Goal: Transaction & Acquisition: Book appointment/travel/reservation

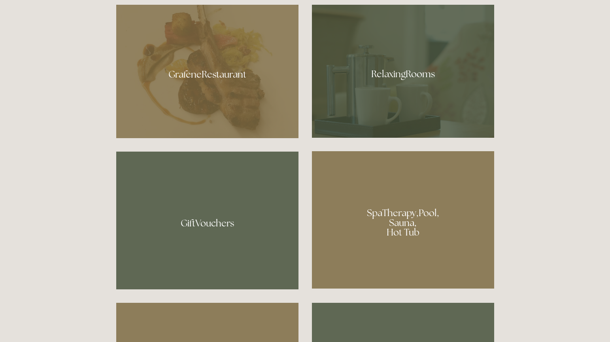
scroll to position [520, 0]
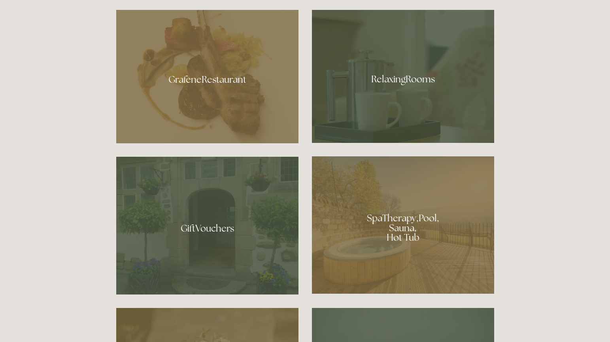
click at [215, 81] on div at bounding box center [207, 76] width 182 height 133
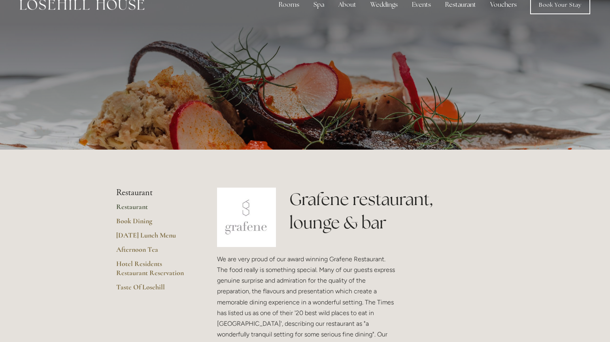
scroll to position [15, 0]
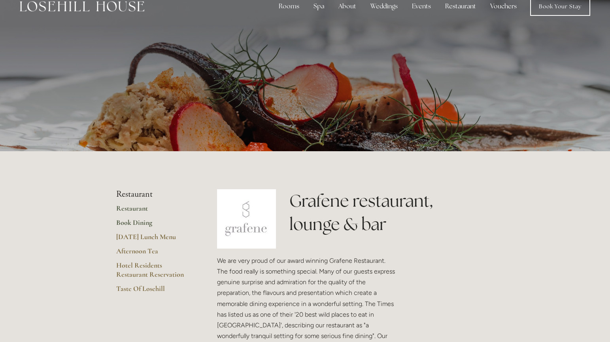
click at [145, 222] on link "Book Dining" at bounding box center [154, 225] width 76 height 14
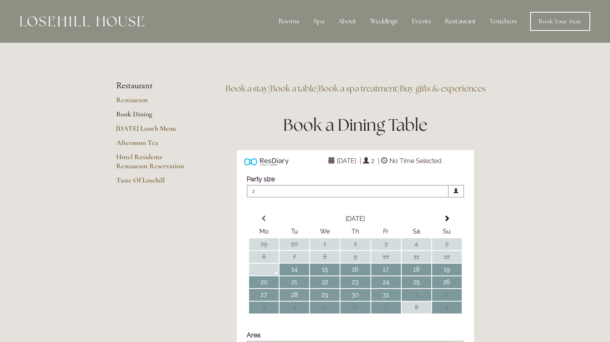
click at [416, 197] on span "2" at bounding box center [348, 191] width 202 height 13
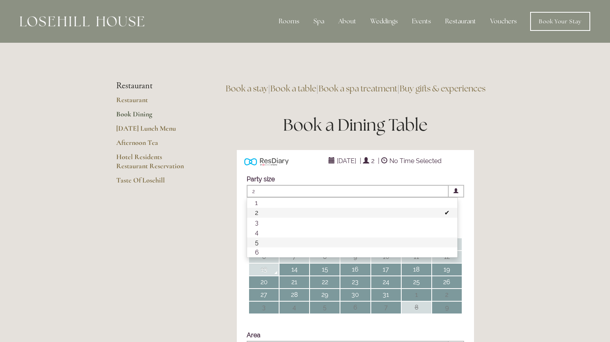
click at [340, 247] on li "5" at bounding box center [352, 242] width 210 height 10
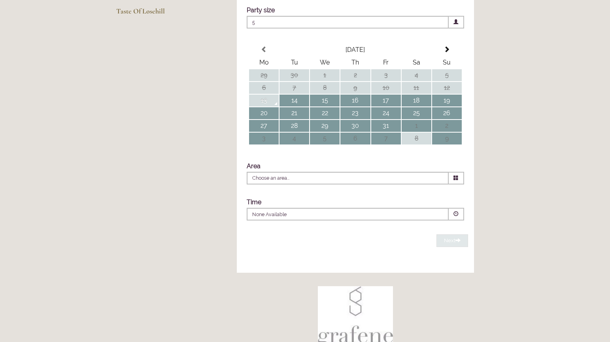
scroll to position [153, 0]
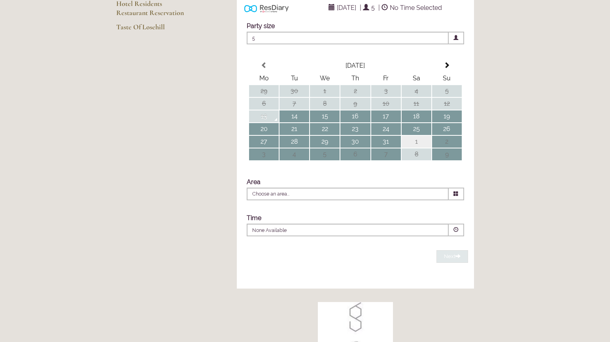
click at [417, 148] on td "1" at bounding box center [417, 142] width 30 height 12
type input "Any Area"
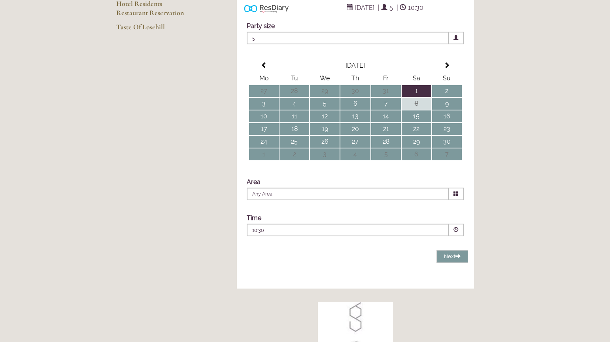
click at [457, 196] on icon at bounding box center [456, 193] width 5 height 5
click at [483, 212] on div "ResDiary Widget [DATE] | 5 | 10:30 Choose a Venue" at bounding box center [355, 143] width 277 height 292
click at [457, 232] on span at bounding box center [456, 229] width 5 height 5
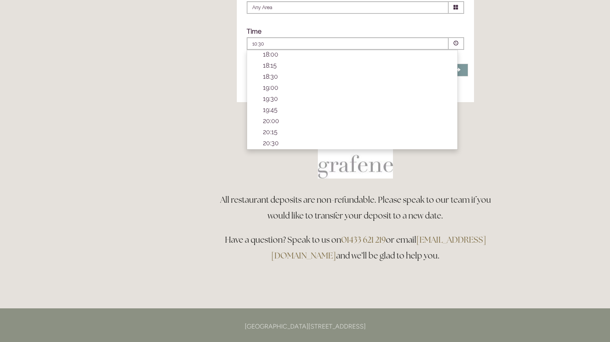
scroll to position [371, 0]
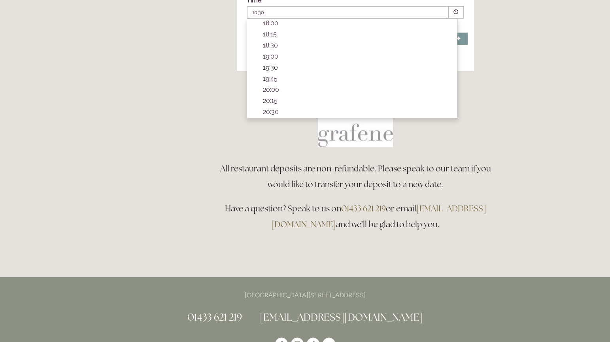
click at [274, 71] on p "19:30" at bounding box center [356, 68] width 187 height 8
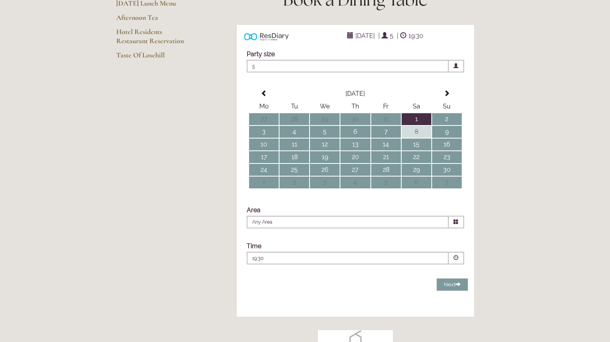
scroll to position [125, 0]
click at [454, 287] on span "Next" at bounding box center [452, 284] width 17 height 6
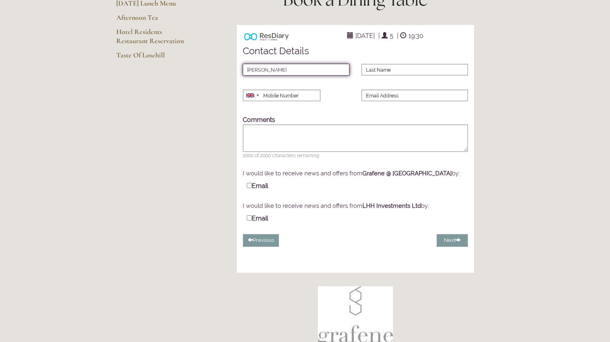
type input "[PERSON_NAME]"
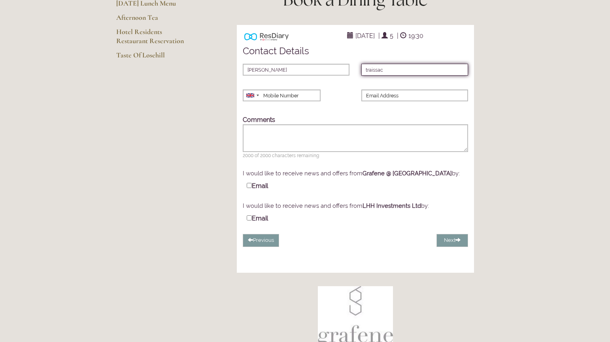
type input "traissac"
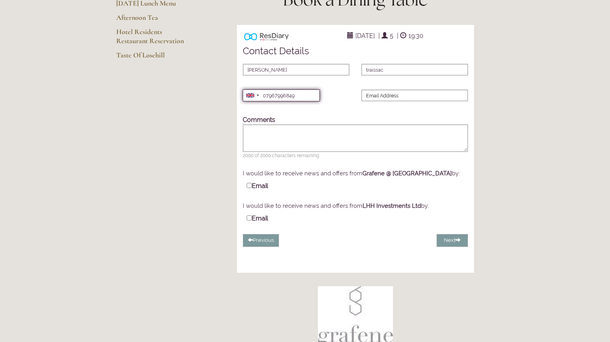
type input "07967996849"
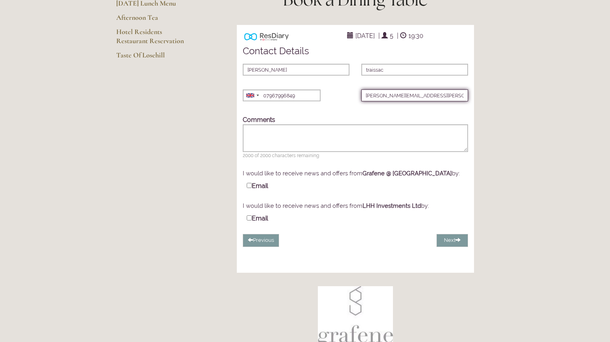
type input "[PERSON_NAME][EMAIL_ADDRESS][PERSON_NAME][DOMAIN_NAME]"
click at [249, 188] on input "Email" at bounding box center [249, 185] width 5 height 5
checkbox input "true"
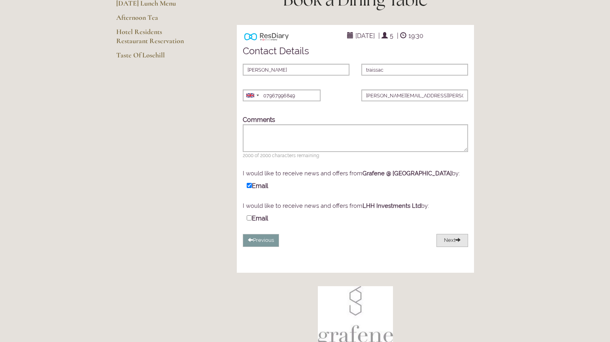
click at [453, 247] on button "Next" at bounding box center [453, 240] width 32 height 13
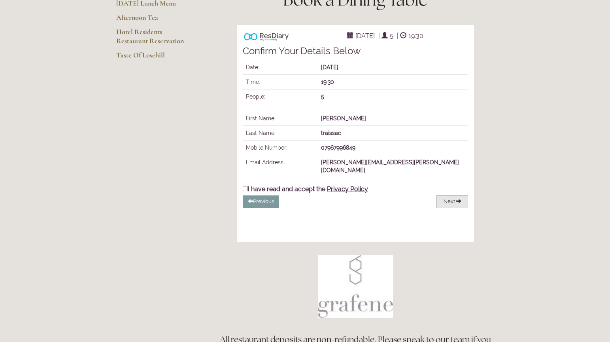
click at [454, 204] on span "Next" at bounding box center [449, 201] width 11 height 6
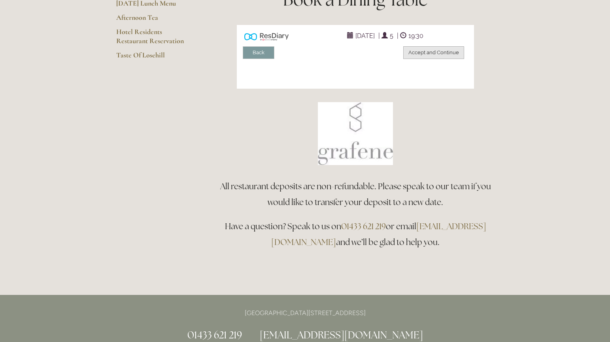
click at [439, 59] on button "Accept and Continue" at bounding box center [434, 52] width 61 height 13
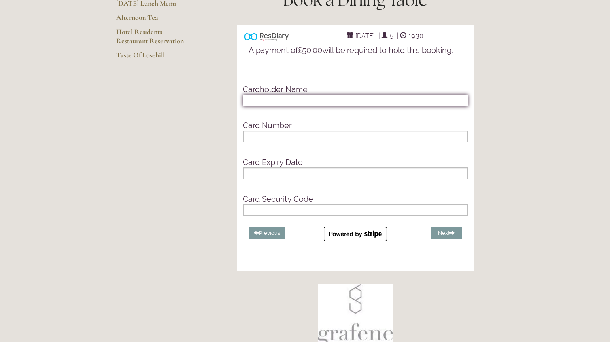
click at [364, 106] on input "text" at bounding box center [356, 101] width 226 height 12
type input "3"
type input "[PERSON_NAME]"
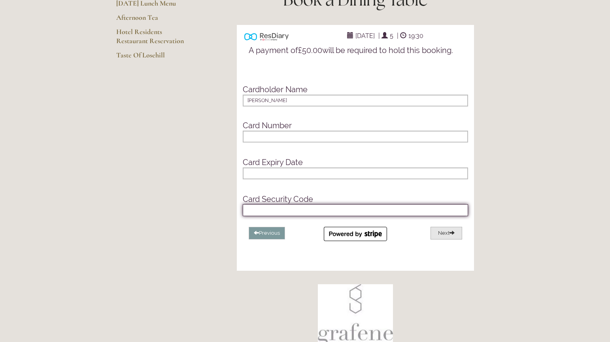
click at [451, 235] on span at bounding box center [452, 232] width 5 height 5
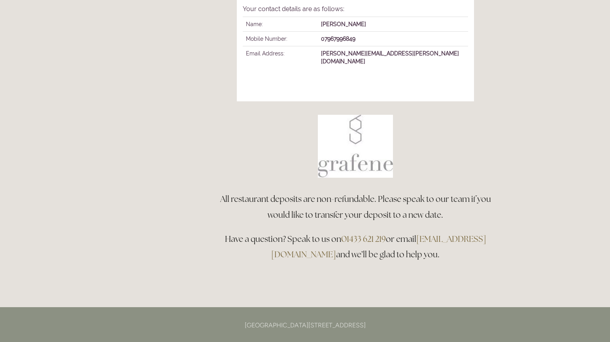
scroll to position [264, 0]
